Goal: Task Accomplishment & Management: Manage account settings

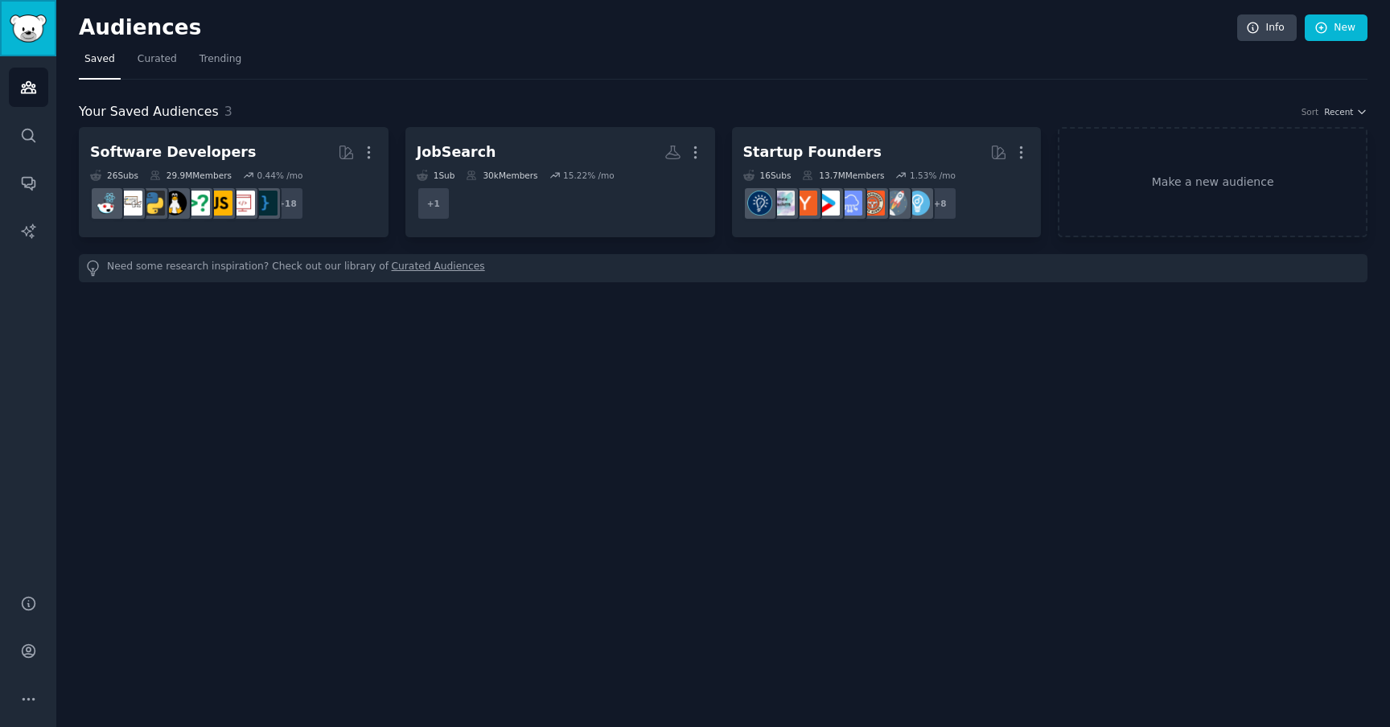
click at [35, 29] on img "Sidebar" at bounding box center [28, 28] width 37 height 28
click at [25, 656] on icon "Sidebar" at bounding box center [28, 651] width 13 height 13
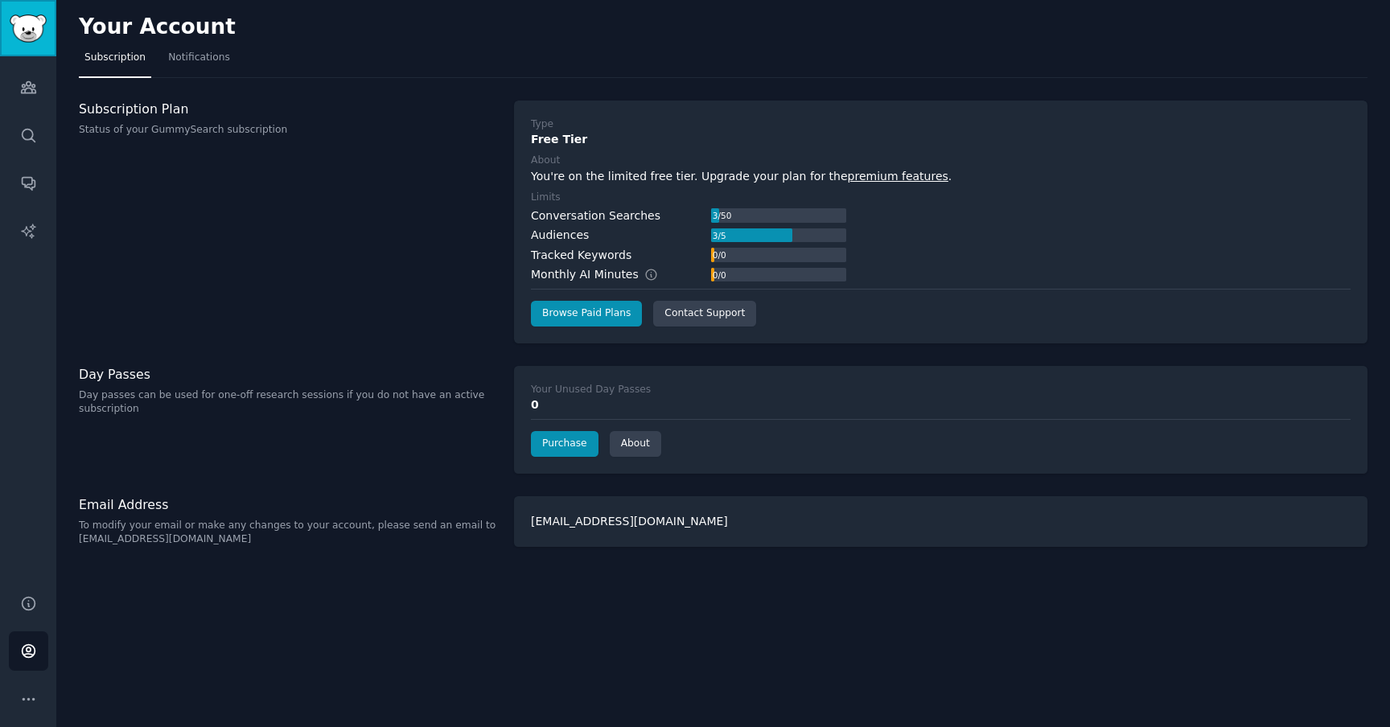
click at [25, 30] on img "Sidebar" at bounding box center [28, 28] width 37 height 28
